Goal: Information Seeking & Learning: Compare options

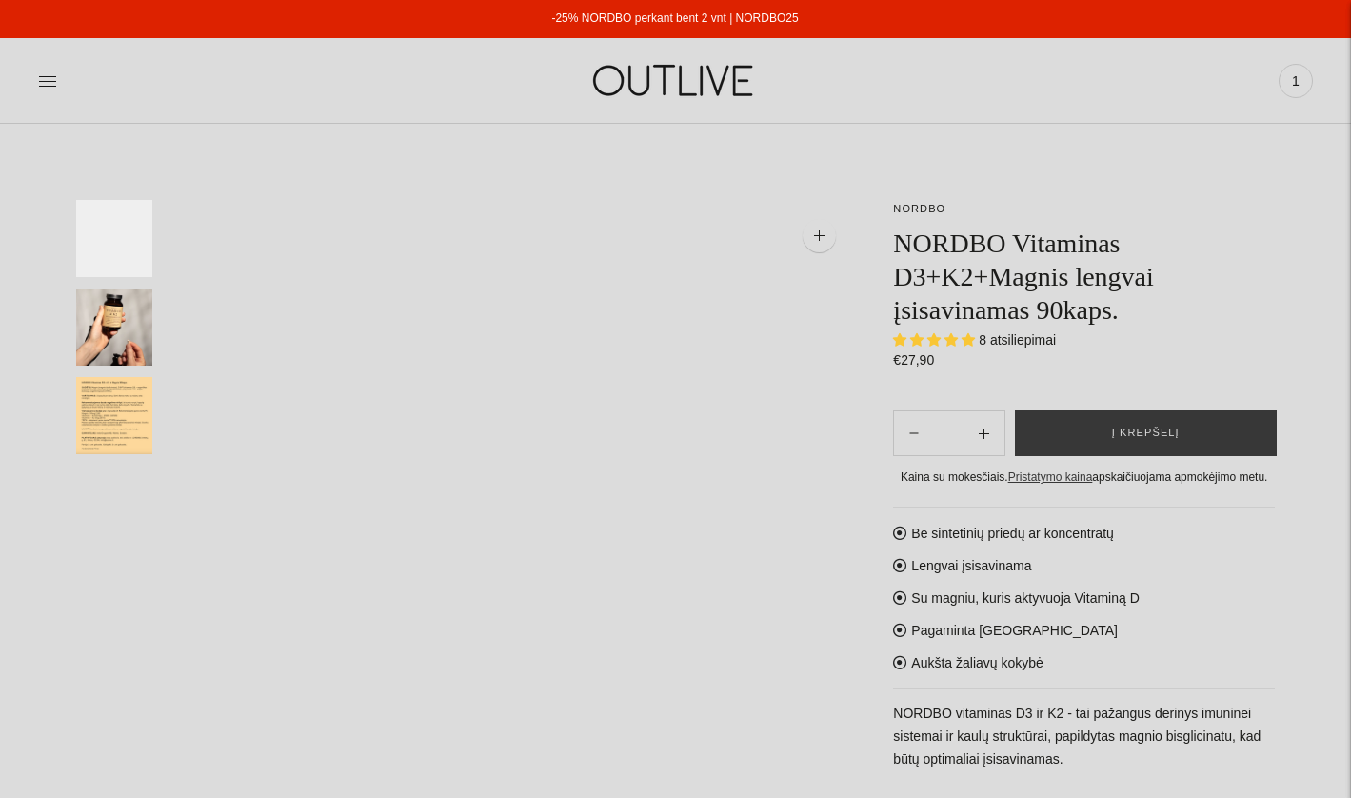
select select "**********"
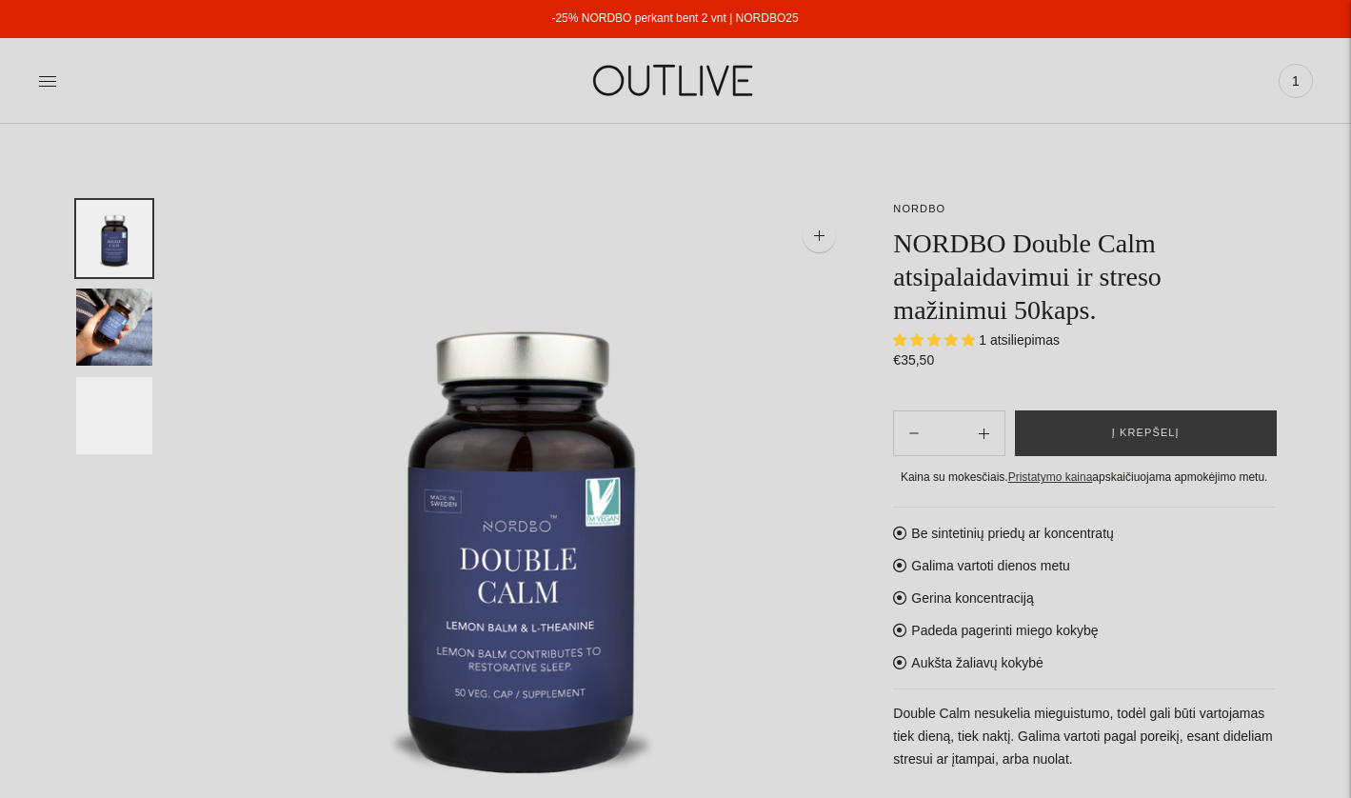
select select "**********"
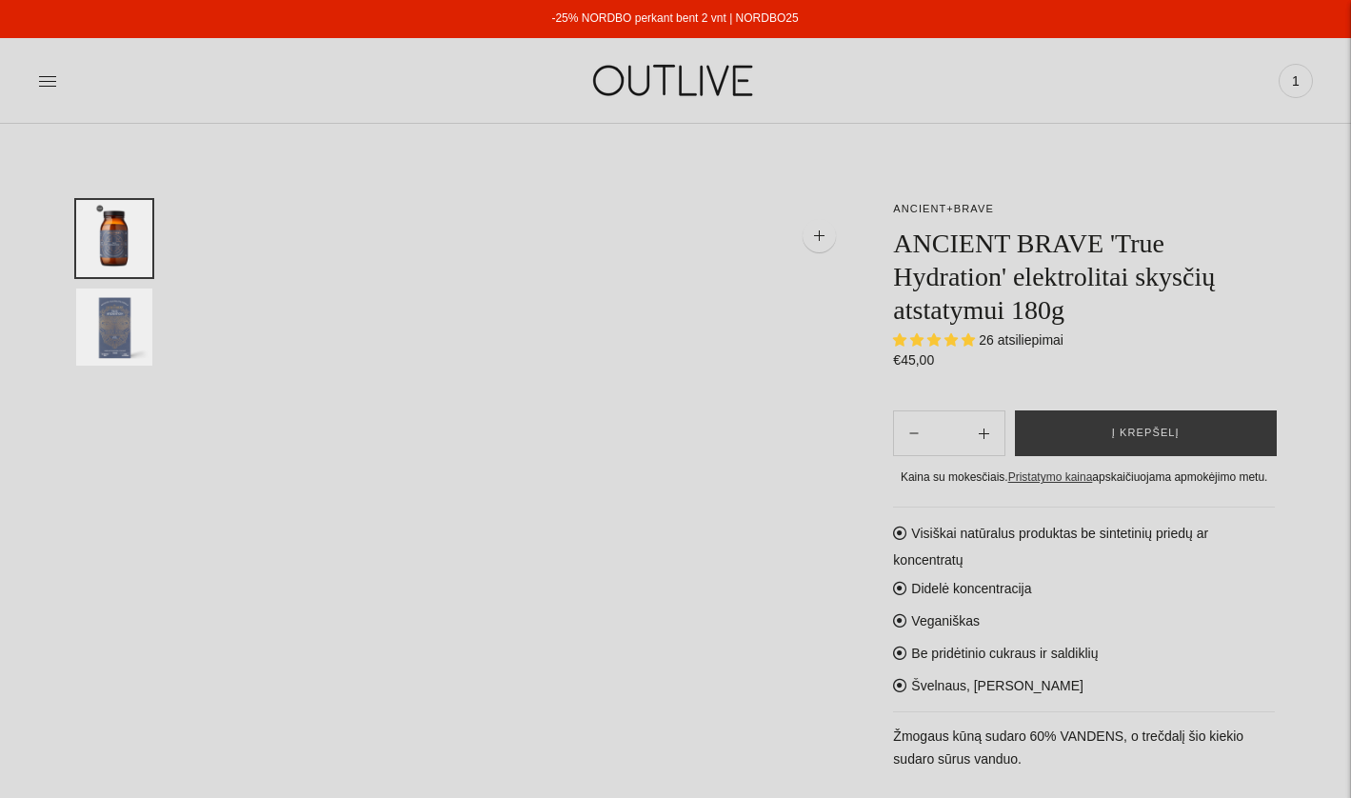
select select "**********"
